Goal: Check status: Check status

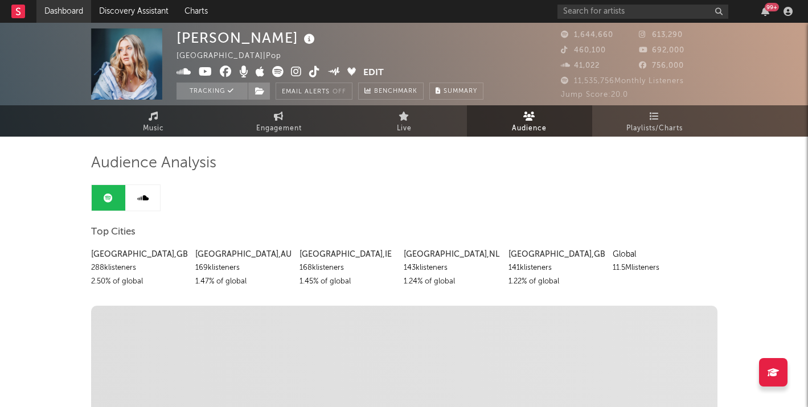
click at [44, 9] on link "Dashboard" at bounding box center [63, 11] width 55 height 23
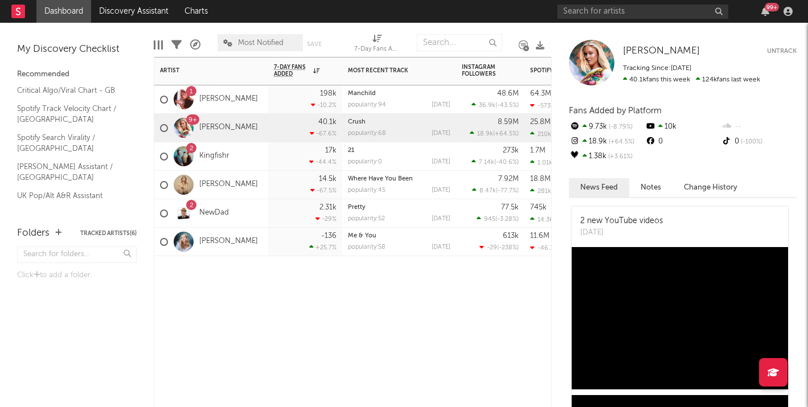
click at [241, 159] on div "2 Kingfishr" at bounding box center [211, 156] width 114 height 28
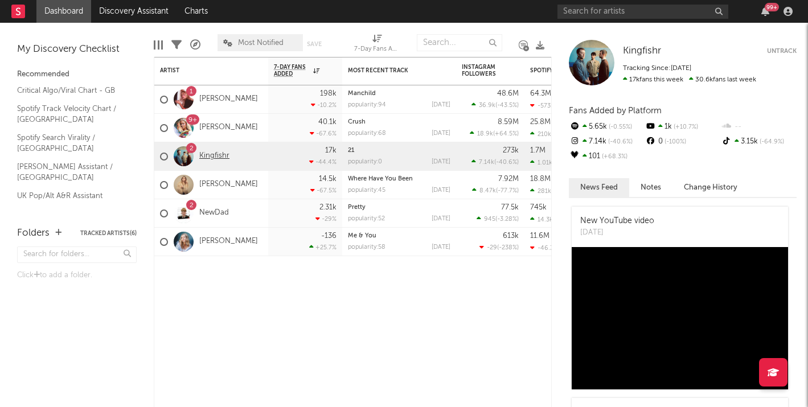
click at [216, 157] on link "Kingfishr" at bounding box center [214, 156] width 30 height 10
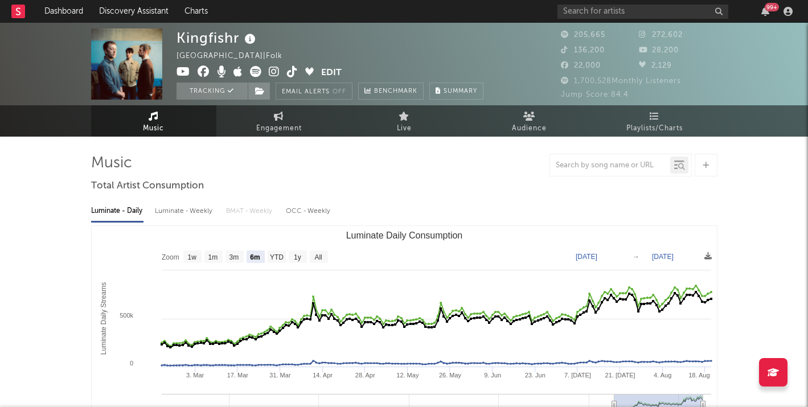
select select "6m"
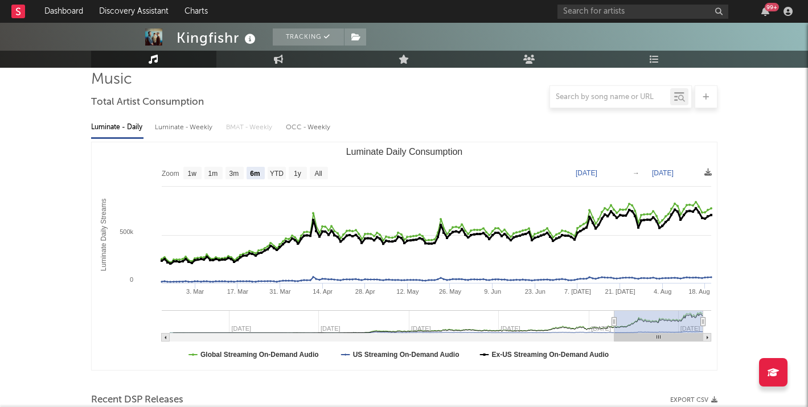
scroll to position [81, 0]
